Goal: Check status: Check status

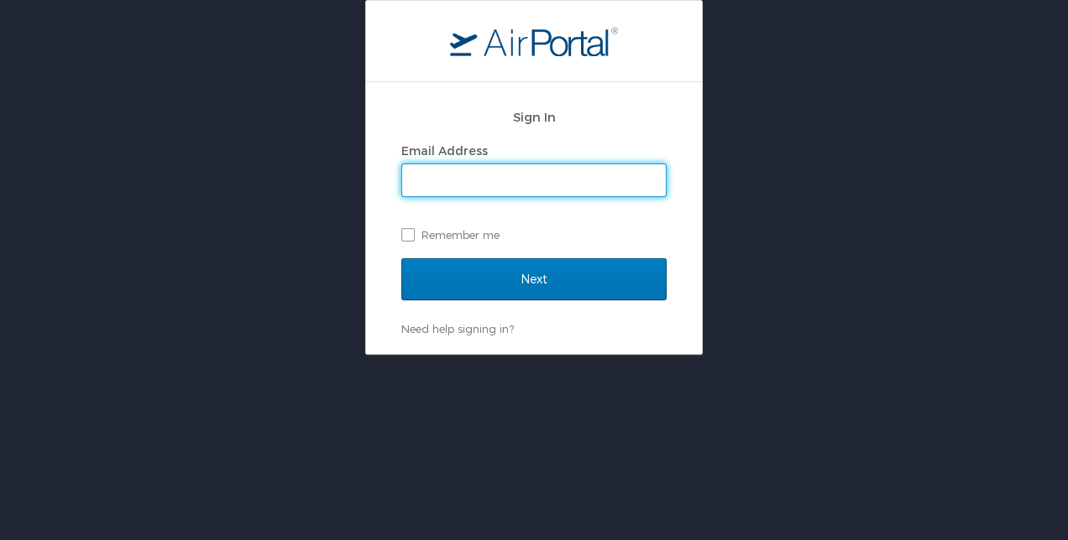
click at [438, 178] on input "Email Address" at bounding box center [534, 180] width 264 height 32
type input "cbilbeau@biocryst.com"
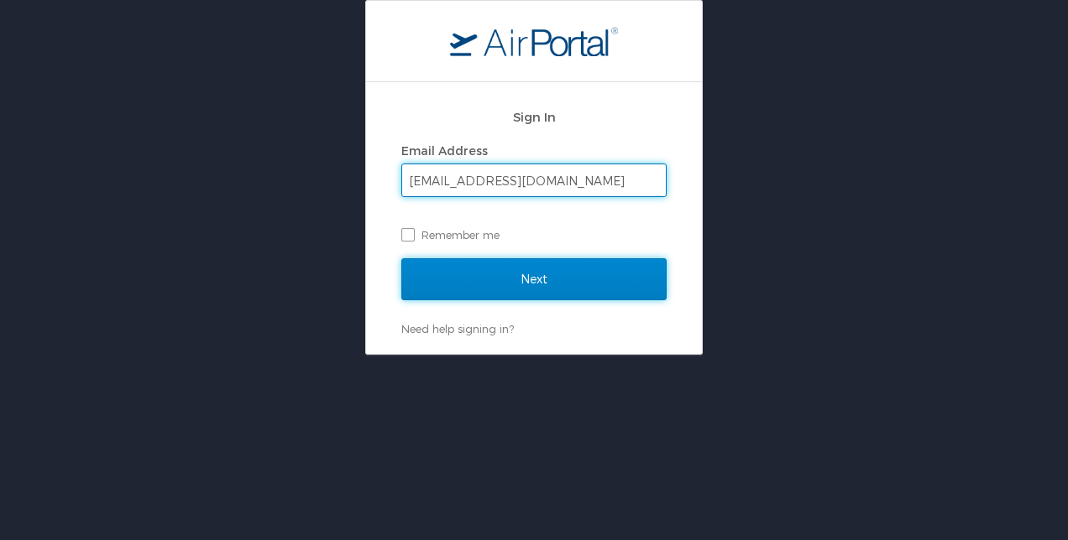
click at [488, 290] on input "Next" at bounding box center [533, 279] width 265 height 42
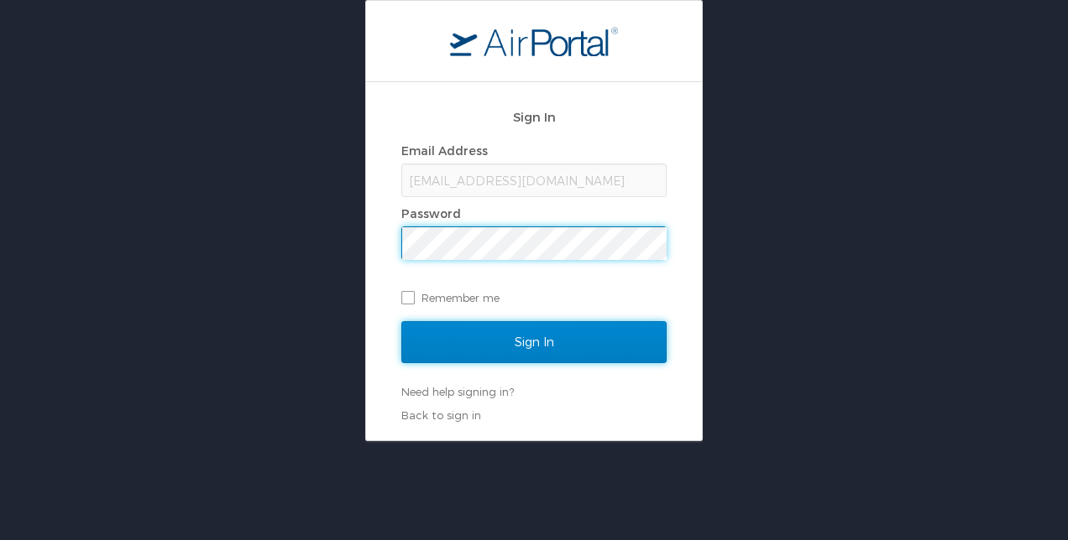
click at [543, 331] on input "Sign In" at bounding box center [533, 342] width 265 height 42
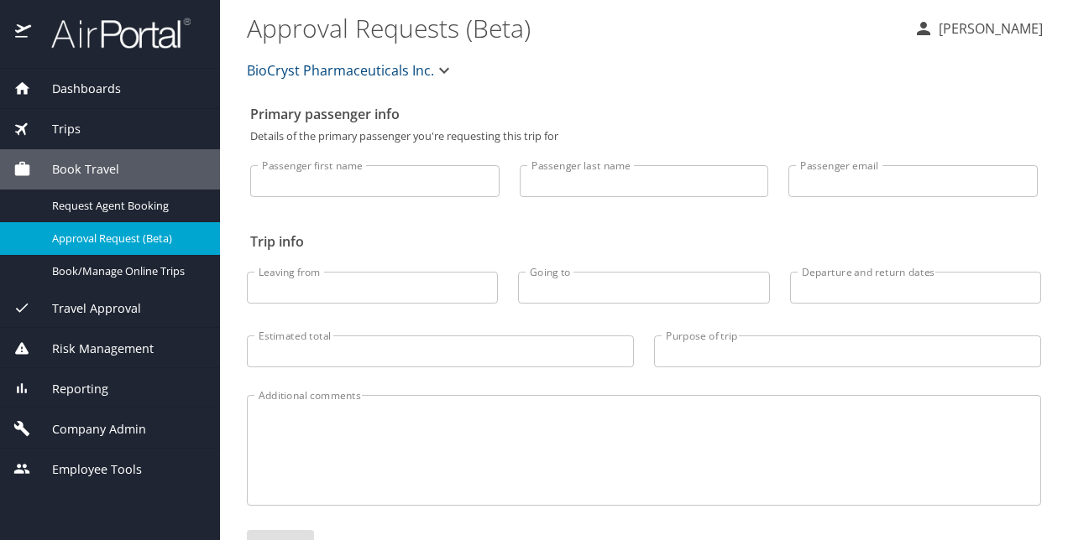
click at [70, 133] on span "Trips" at bounding box center [56, 129] width 50 height 18
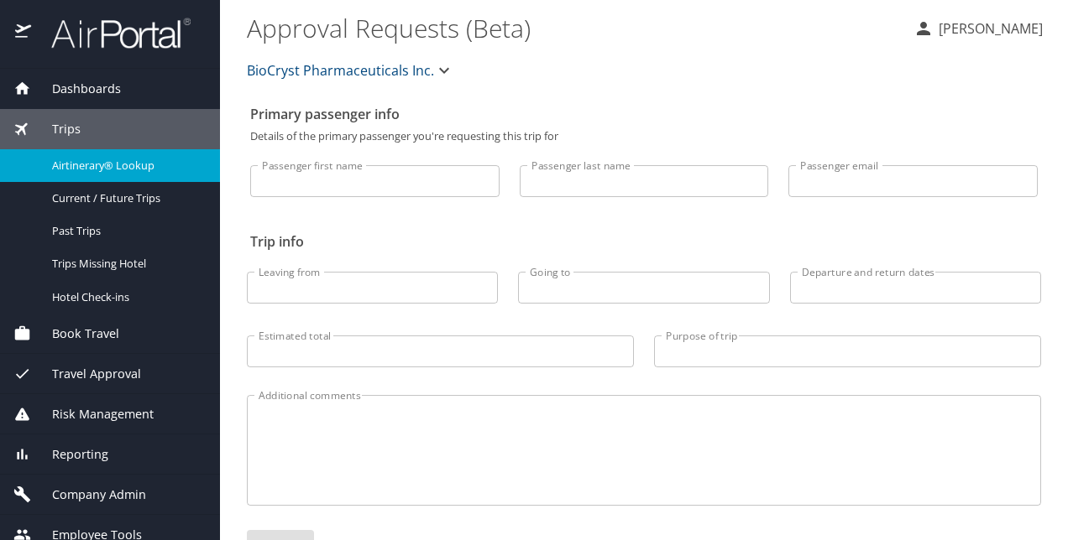
click at [91, 167] on span "Airtinerary® Lookup" at bounding box center [126, 166] width 148 height 16
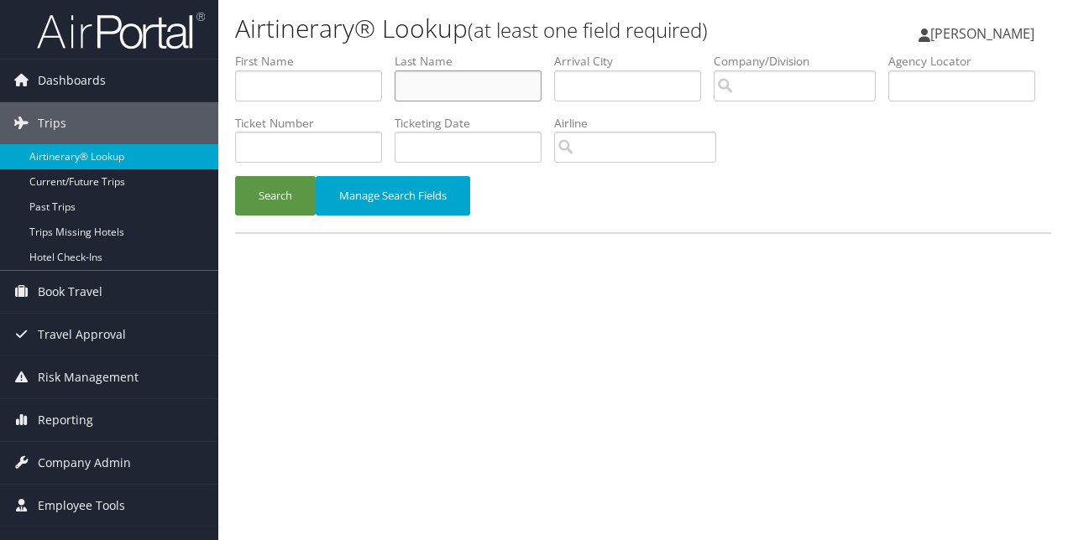
click at [426, 93] on input "text" at bounding box center [467, 85] width 147 height 31
type input "Dullinger"
type input "Ron"
click at [289, 199] on button "Search" at bounding box center [275, 195] width 81 height 39
